Goal: Task Accomplishment & Management: Complete application form

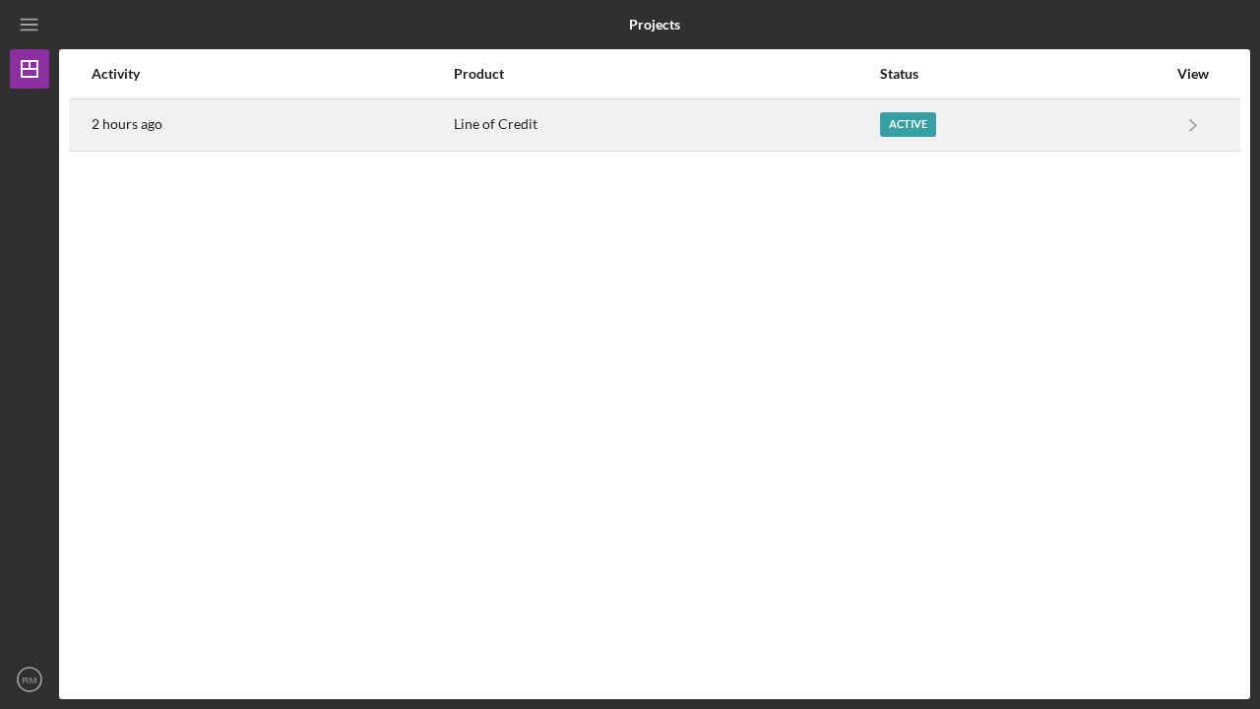
click at [919, 117] on div "Active" at bounding box center [908, 124] width 56 height 25
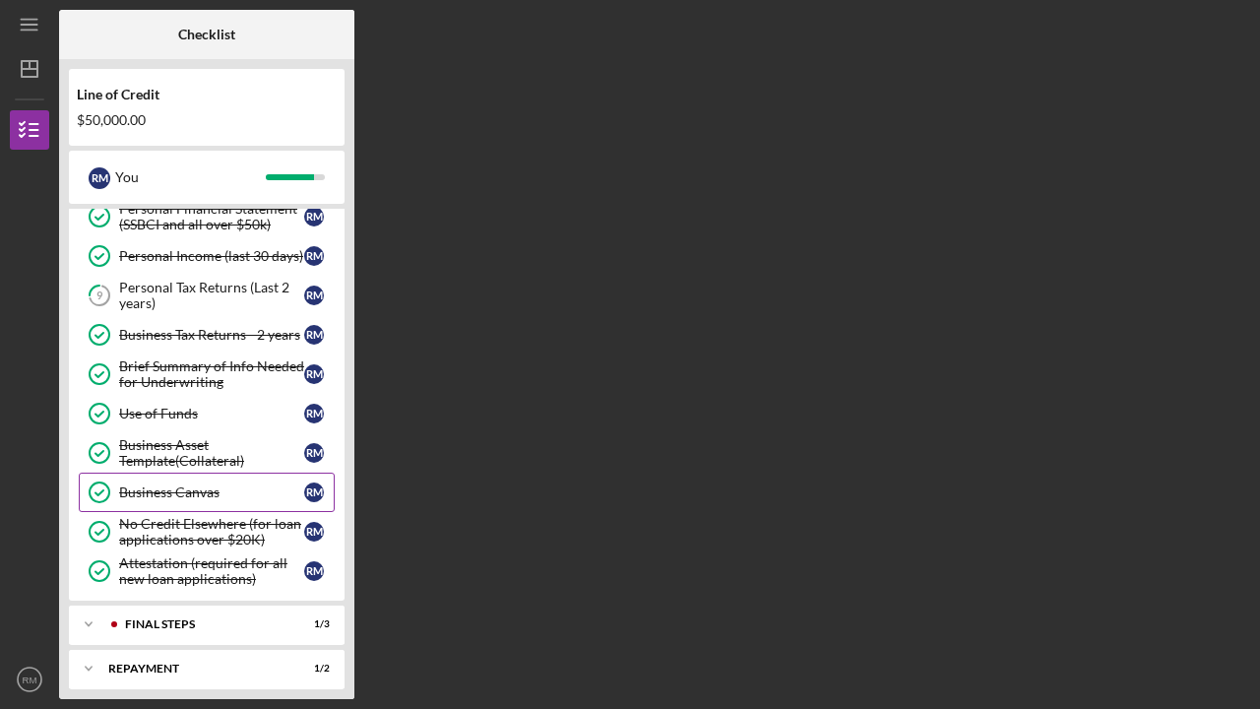
scroll to position [122, 0]
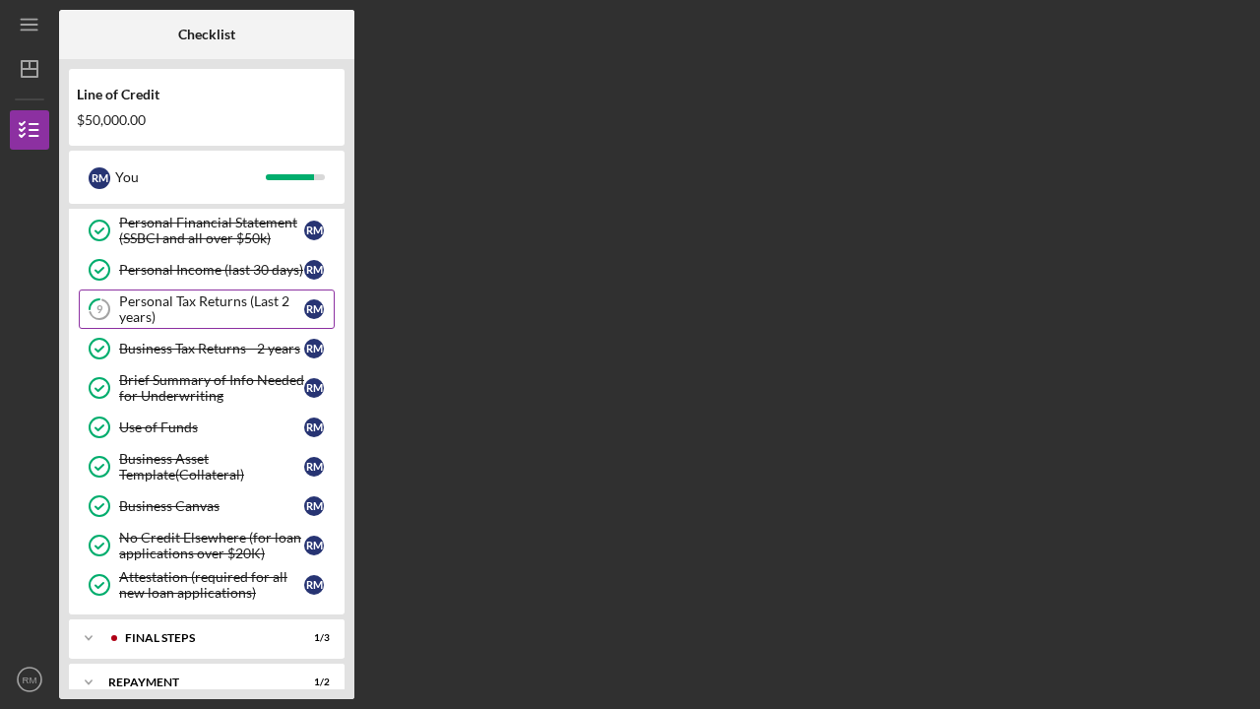
click at [162, 310] on div "Personal Tax Returns (Last 2 years)" at bounding box center [211, 309] width 185 height 32
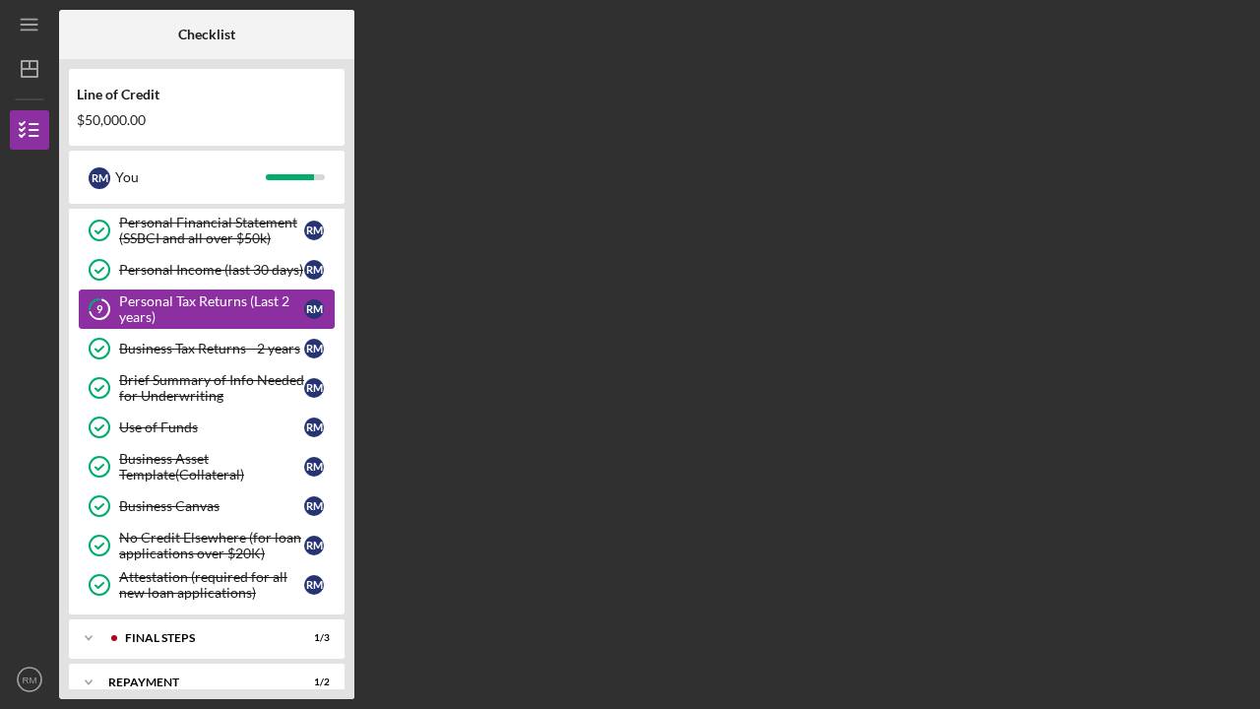
click at [162, 310] on div "Personal Tax Returns (Last 2 years)" at bounding box center [211, 309] width 185 height 32
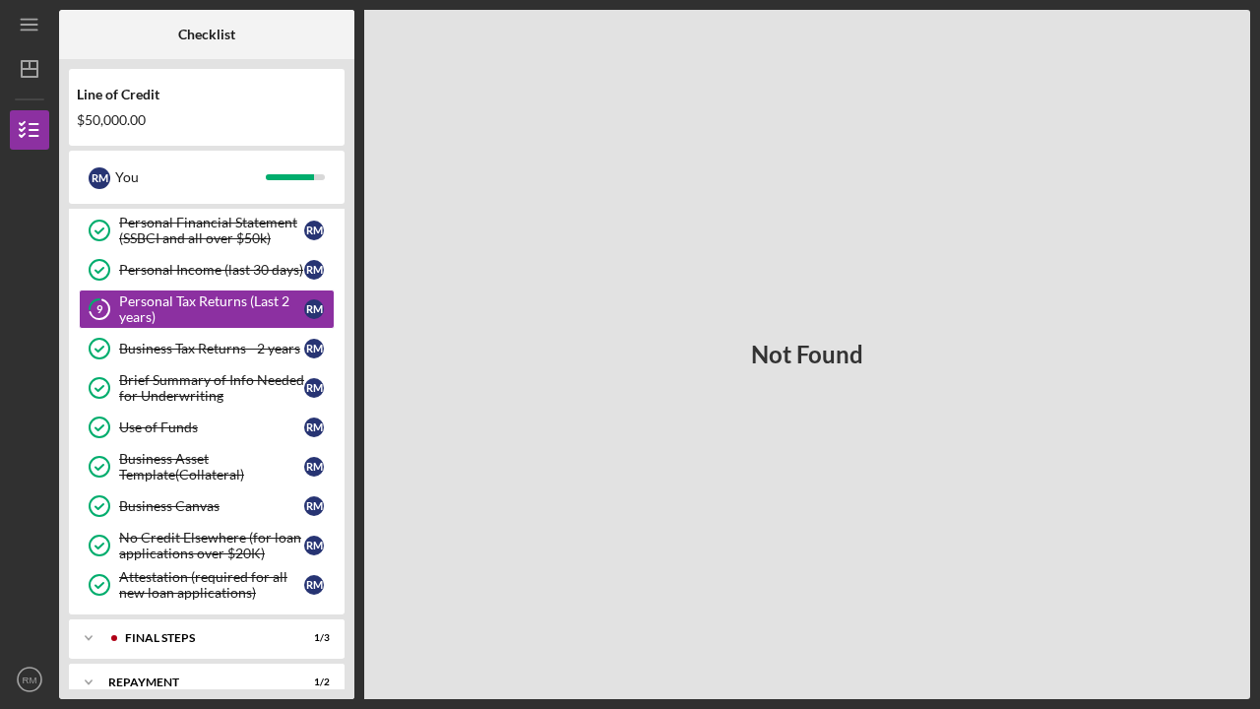
click at [546, 252] on div "Not Found" at bounding box center [807, 354] width 886 height 689
click at [208, 272] on div "Personal Income (last 30 days)" at bounding box center [211, 270] width 185 height 16
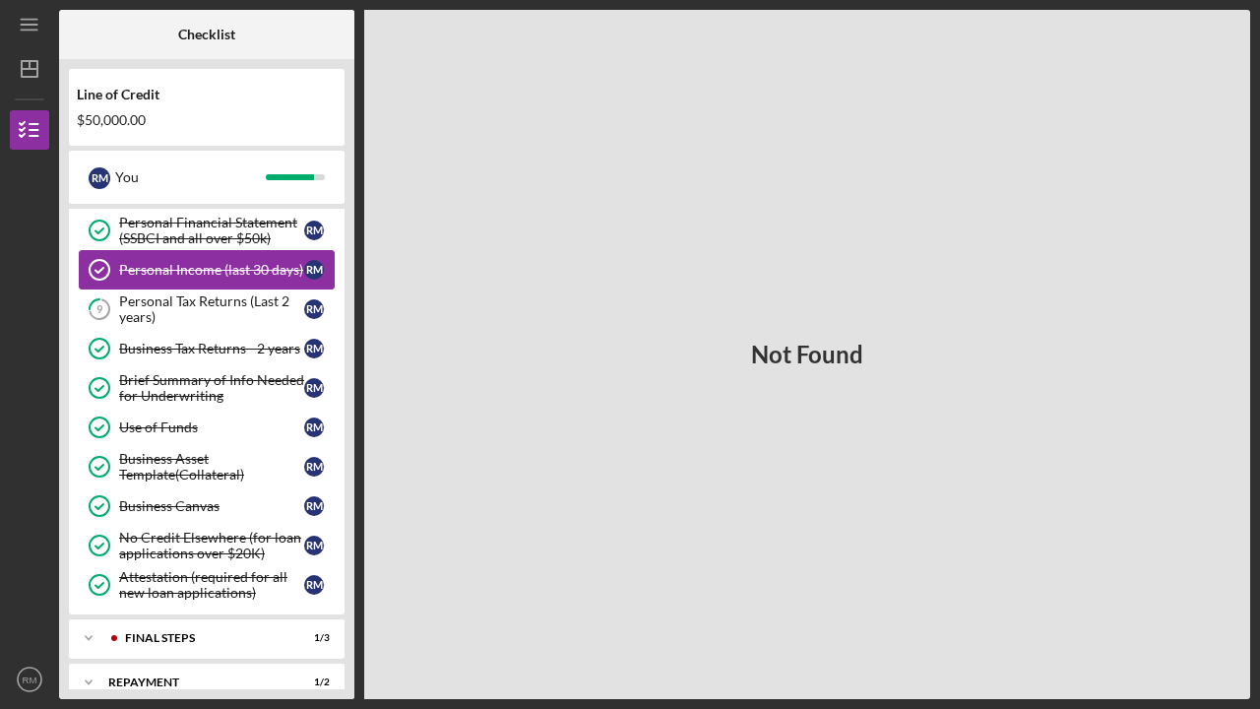
click at [208, 272] on div "Personal Income (last 30 days)" at bounding box center [211, 270] width 185 height 16
click at [212, 234] on div "Personal Financial Statement (SSBCI and all over $50k)" at bounding box center [211, 231] width 185 height 32
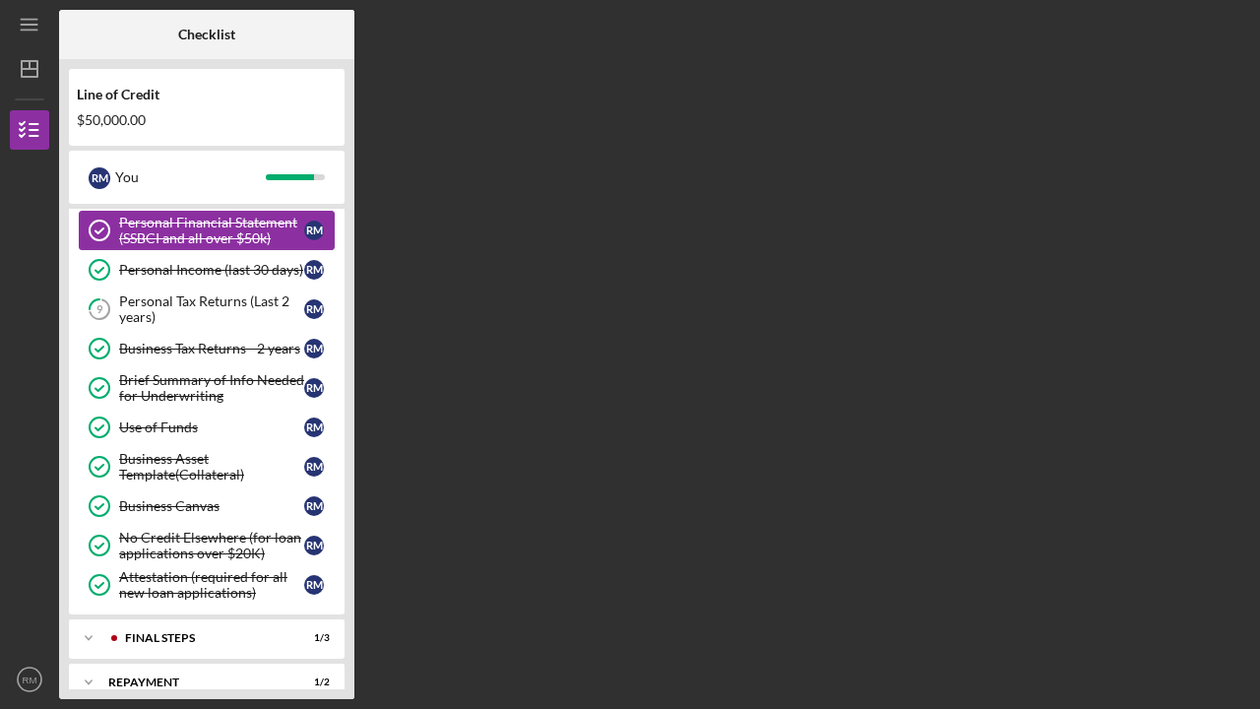
click at [212, 234] on div "Personal Financial Statement (SSBCI and all over $50k)" at bounding box center [211, 231] width 185 height 32
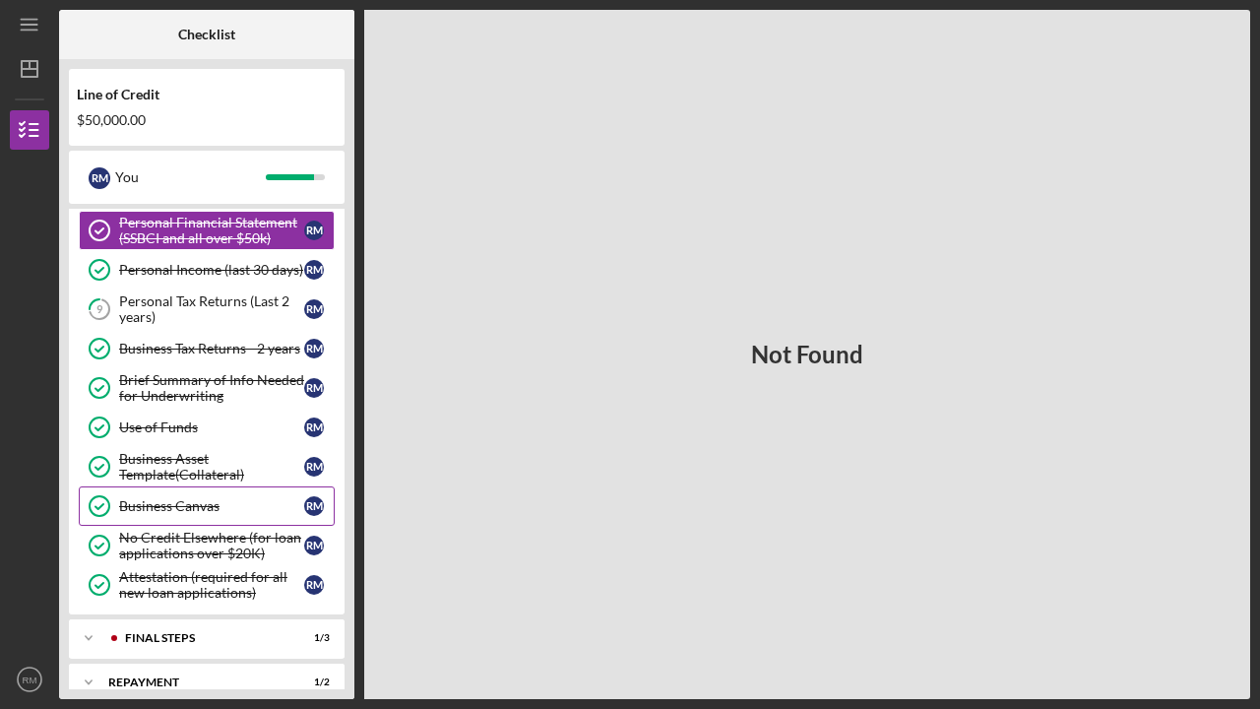
click at [192, 496] on link "Business Canvas Business Canvas R M" at bounding box center [207, 505] width 256 height 39
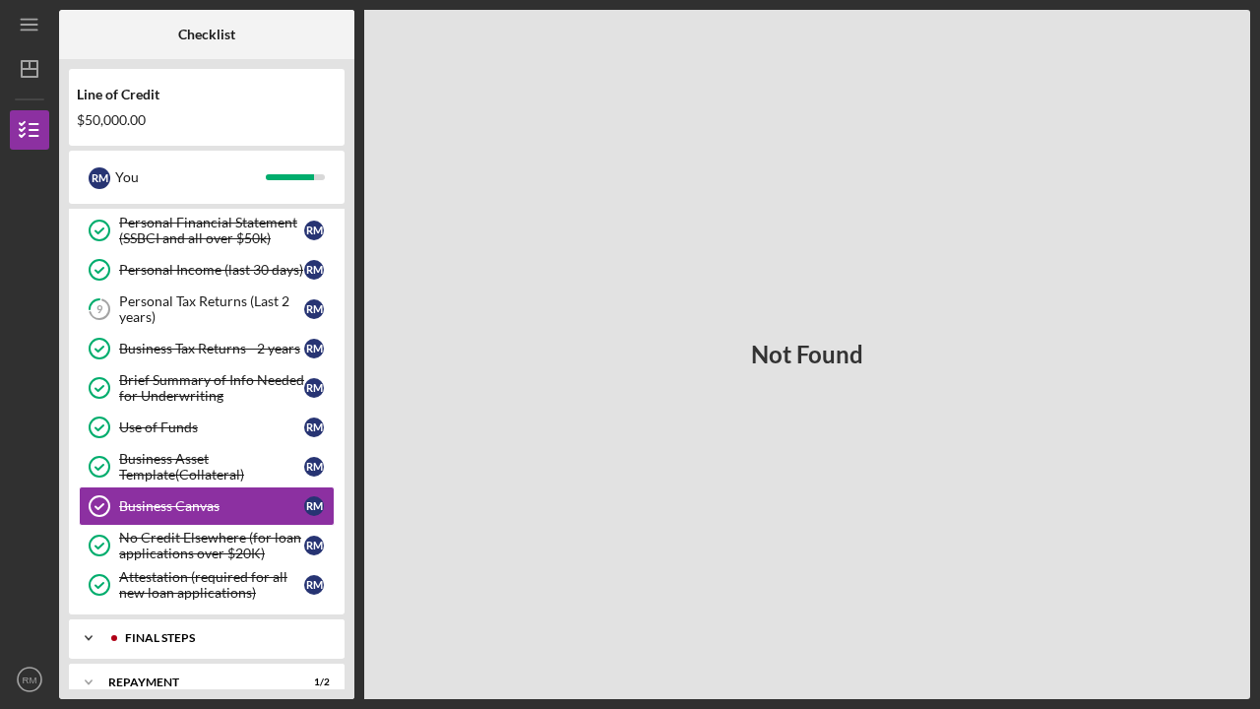
click at [179, 634] on div "FINAL STEPS" at bounding box center [222, 638] width 195 height 12
click at [200, 673] on div "Organizational Documents" at bounding box center [211, 679] width 185 height 16
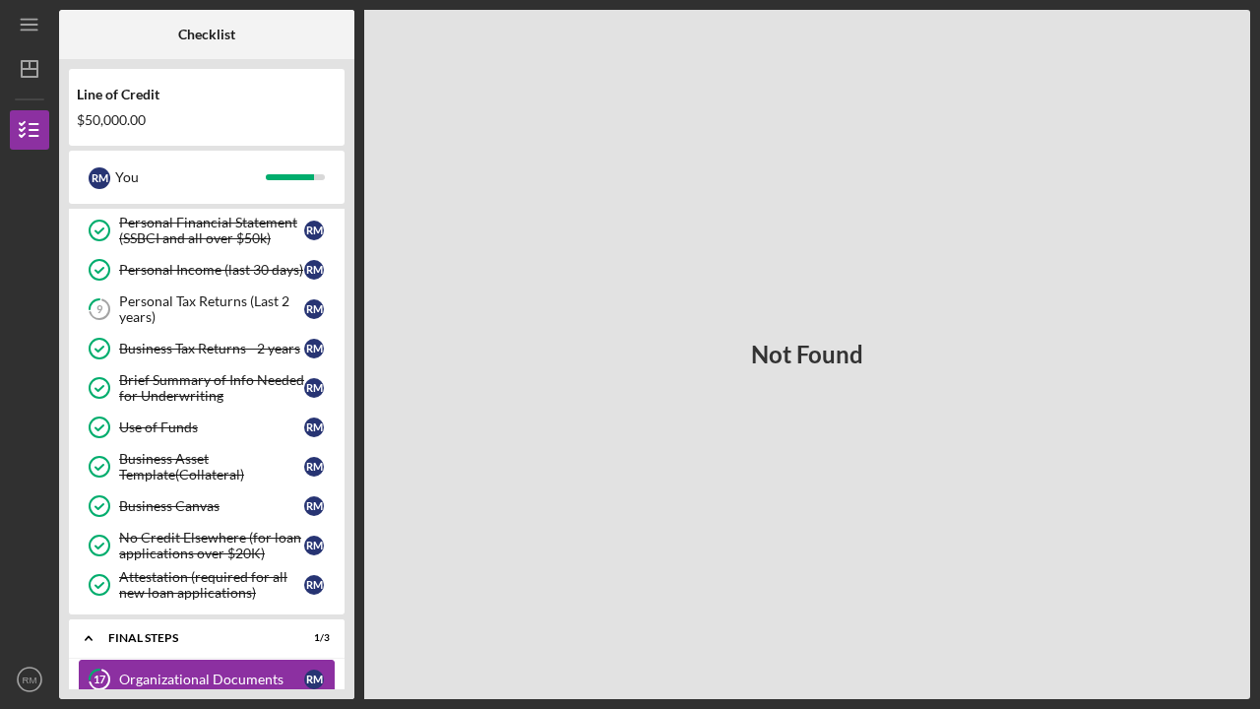
click at [200, 673] on div "Organizational Documents" at bounding box center [211, 679] width 185 height 16
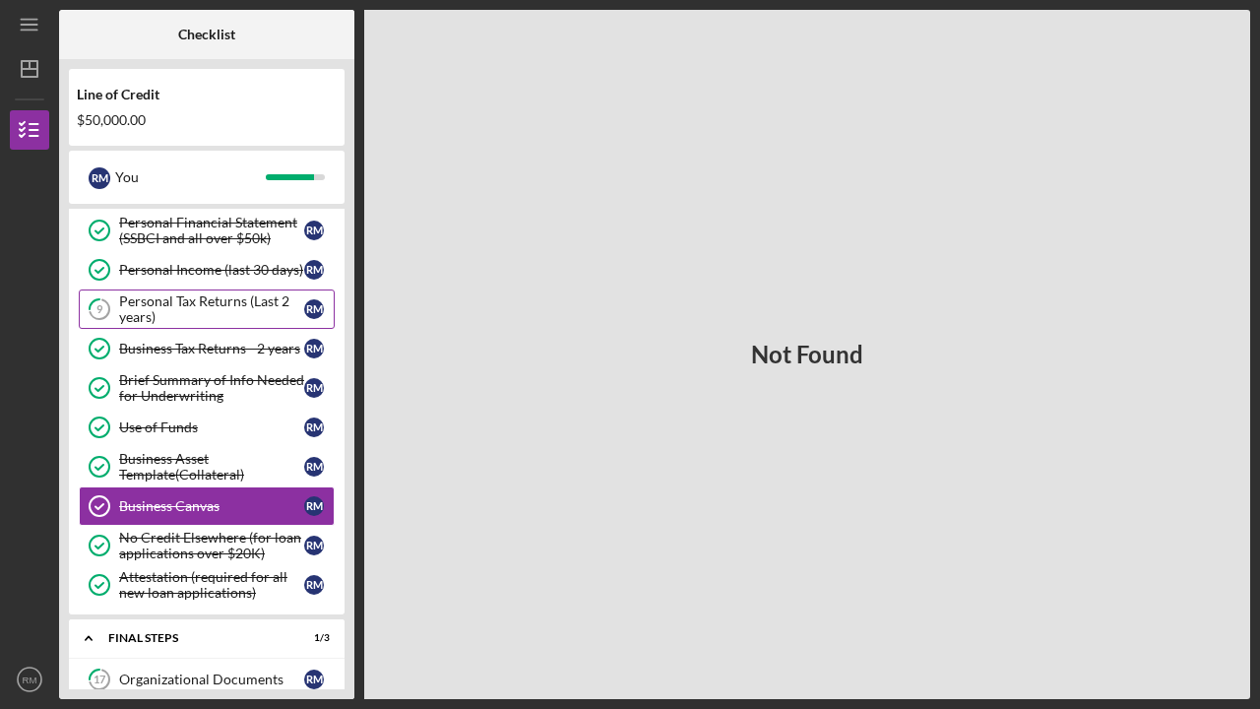
click at [137, 296] on div "Personal Tax Returns (Last 2 years)" at bounding box center [211, 309] width 185 height 32
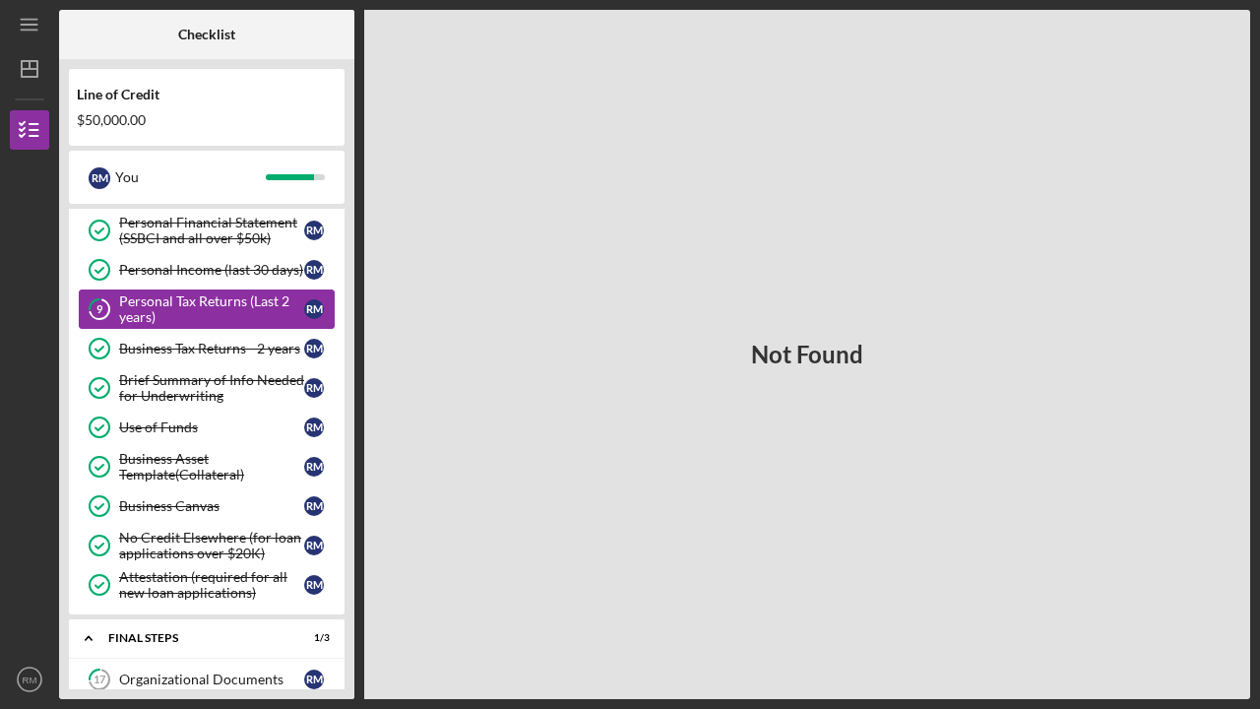
click at [137, 296] on div "Personal Tax Returns (Last 2 years)" at bounding box center [211, 309] width 185 height 32
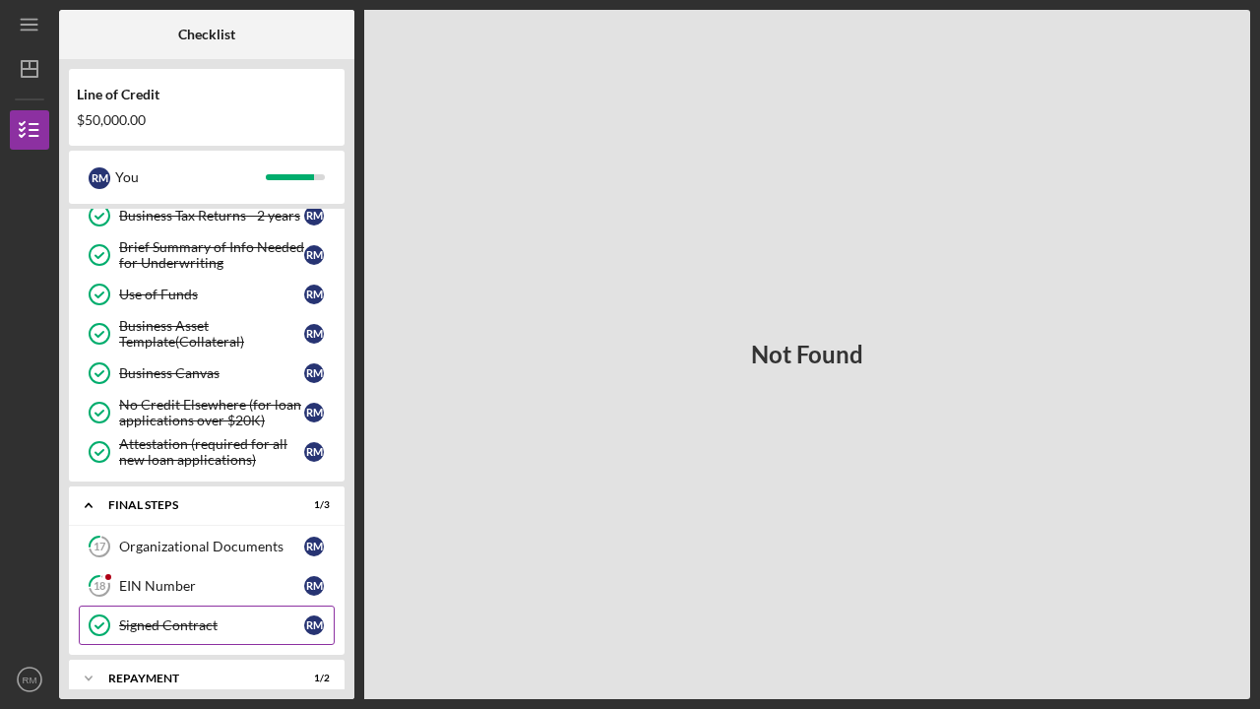
scroll to position [254, 0]
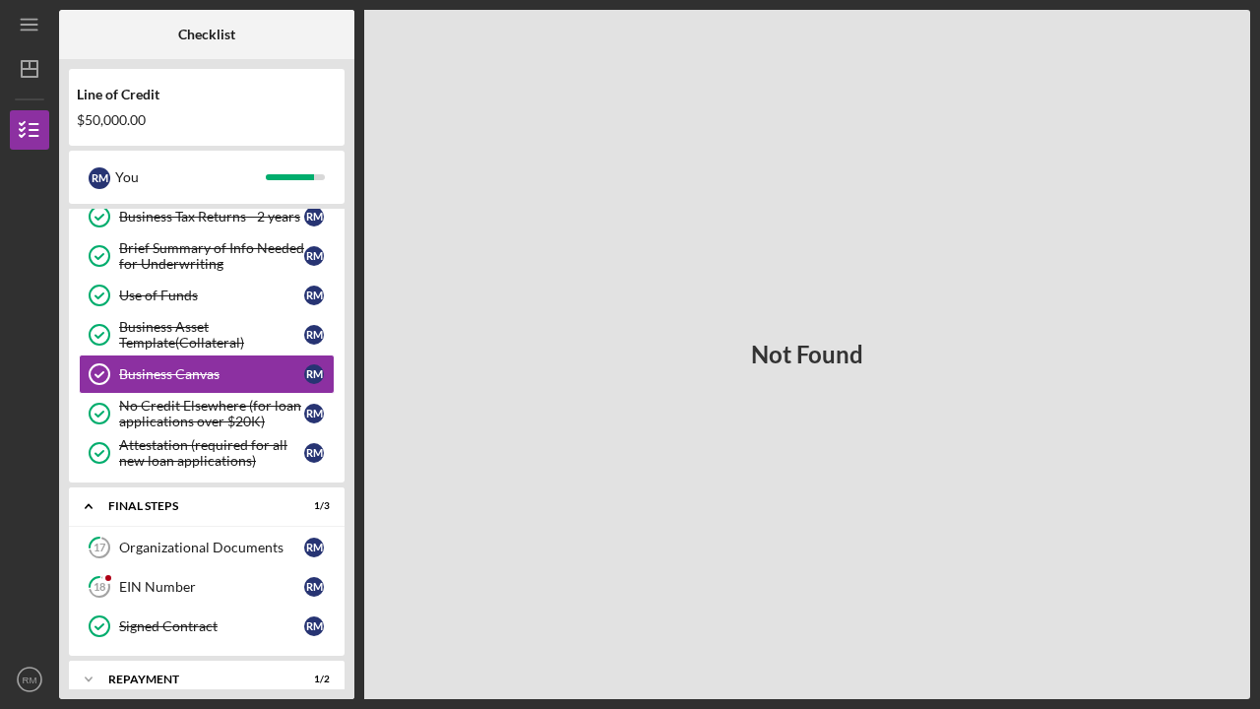
click at [449, 188] on div "Not Found" at bounding box center [807, 354] width 886 height 689
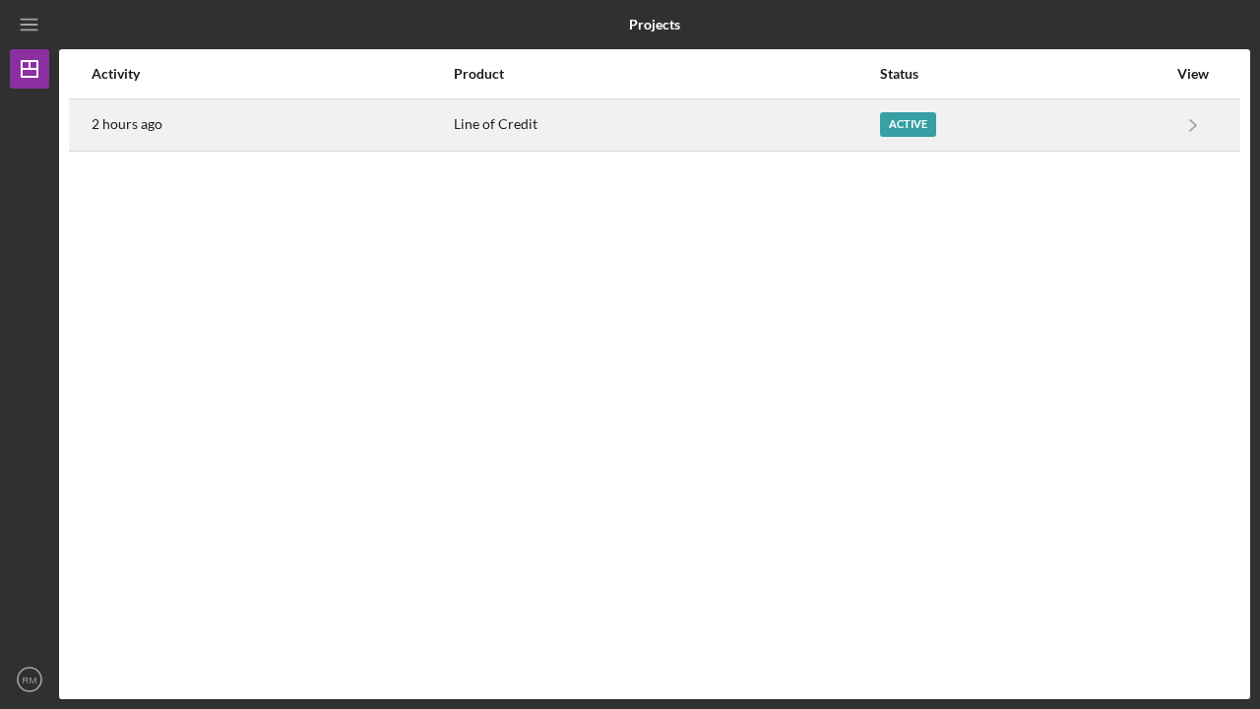
click at [590, 131] on div "Line of Credit" at bounding box center [666, 124] width 424 height 49
click at [1196, 125] on polyline "button" at bounding box center [1193, 124] width 6 height 11
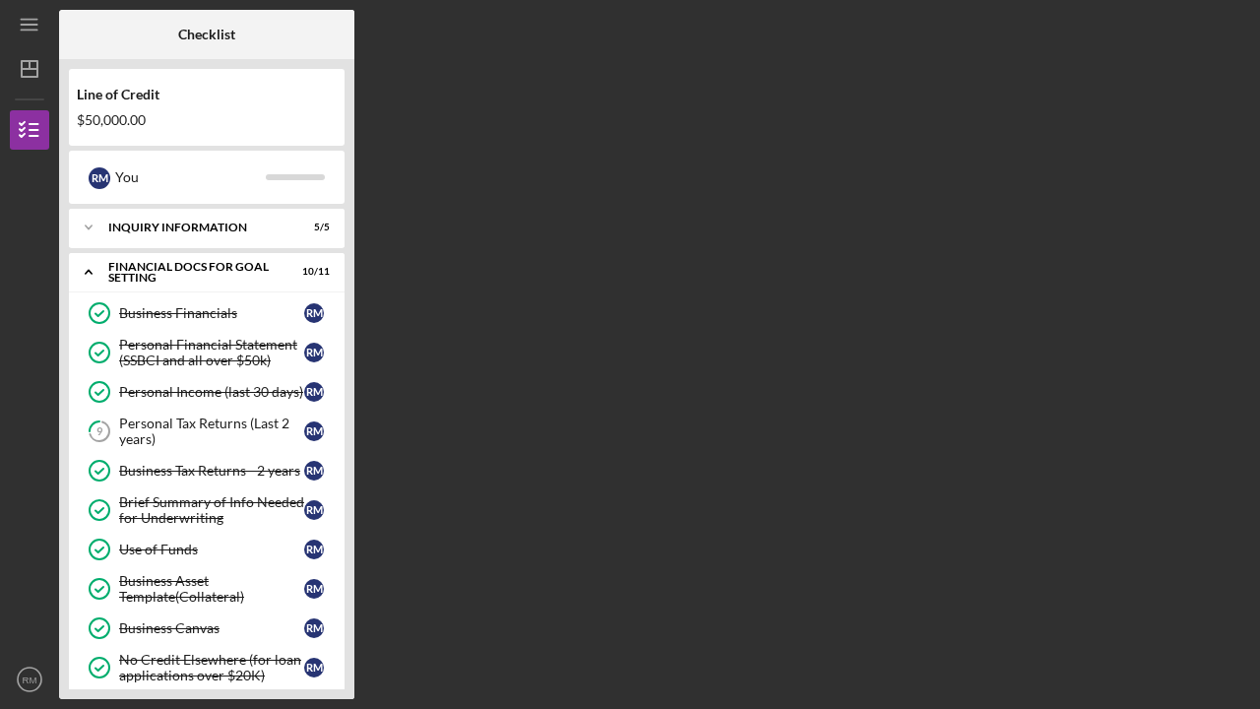
click at [901, 123] on div "Checklist Line of Credit $50,000.00 R M You Icon/Expander INQUIRY INFORMATION 5…" at bounding box center [654, 354] width 1191 height 689
